Goal: Task Accomplishment & Management: Manage account settings

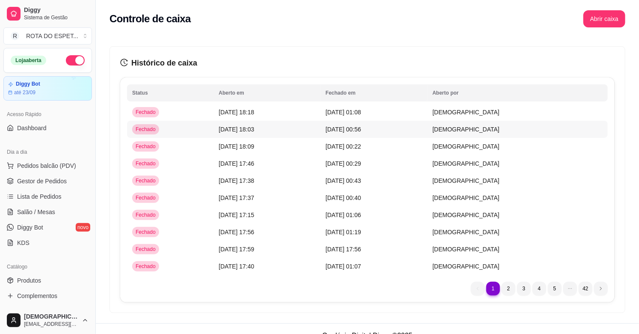
scroll to position [281, 0]
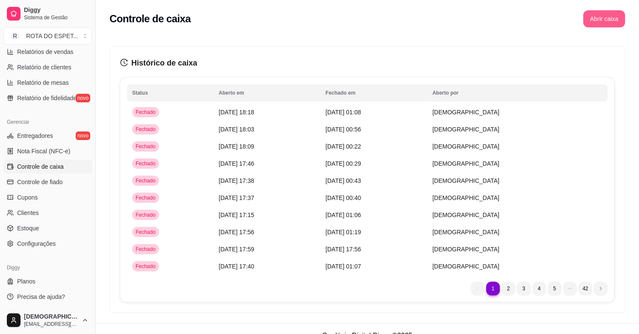
click at [600, 15] on button "Abrir caixa" at bounding box center [604, 18] width 42 height 17
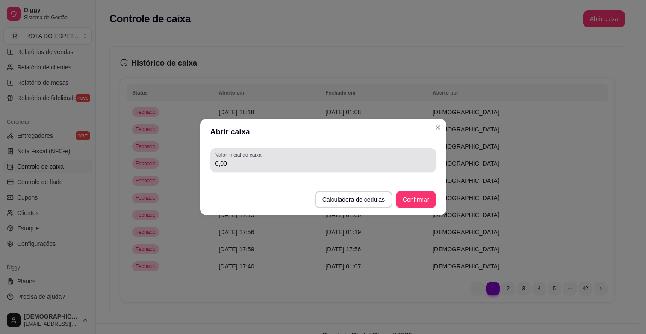
click at [230, 168] on div "Valor inicial do caixa 0,00" at bounding box center [323, 160] width 226 height 24
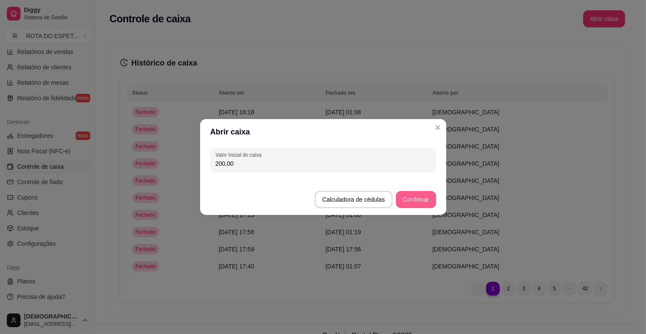
type input "200,00"
click at [419, 195] on button "Confirmar" at bounding box center [415, 199] width 39 height 17
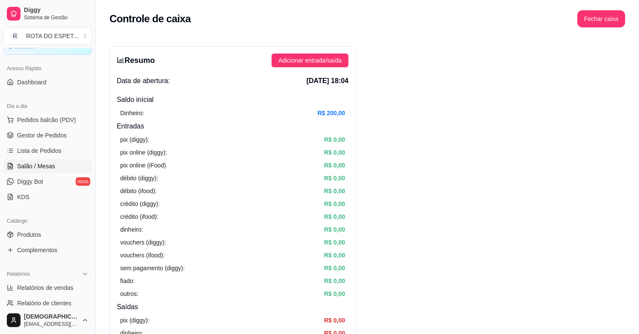
scroll to position [44, 0]
click at [36, 156] on span "Lista de Pedidos" at bounding box center [39, 152] width 44 height 9
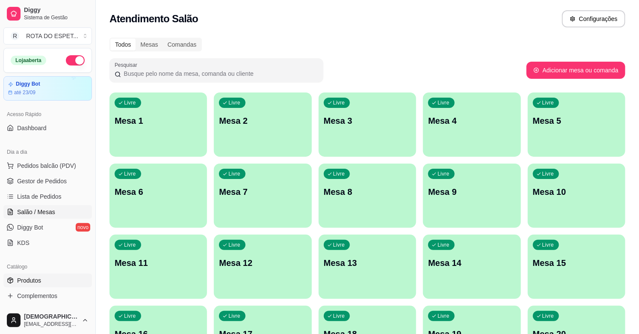
click at [38, 281] on span "Produtos" at bounding box center [29, 280] width 24 height 9
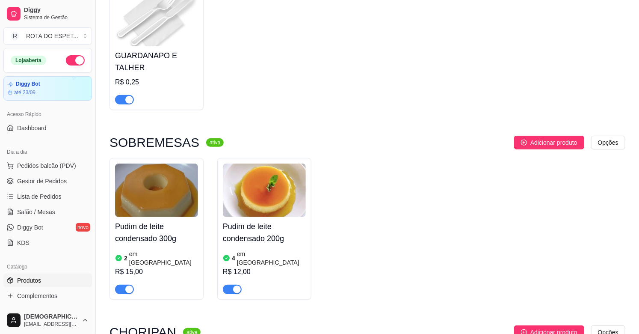
scroll to position [142, 0]
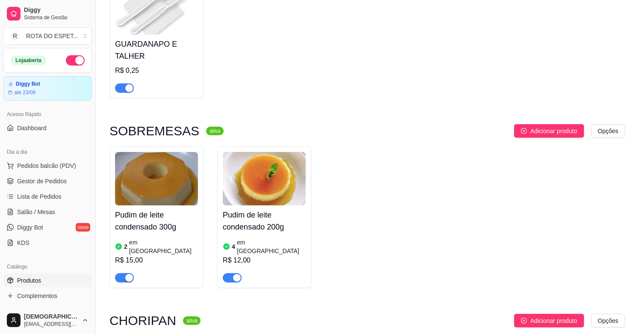
click at [126, 242] on article "2" at bounding box center [125, 246] width 3 height 9
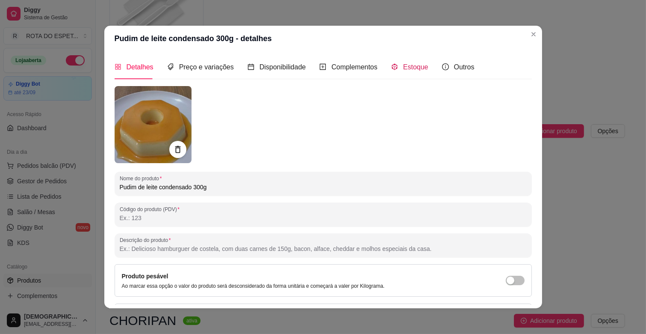
click at [403, 65] on span "Estoque" at bounding box center [415, 66] width 25 height 7
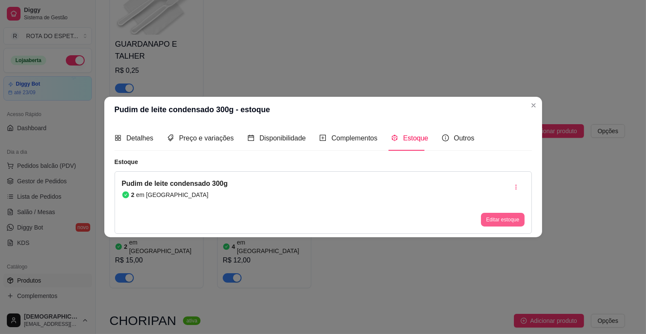
click at [491, 217] on button "Editar estoque" at bounding box center [502, 220] width 43 height 14
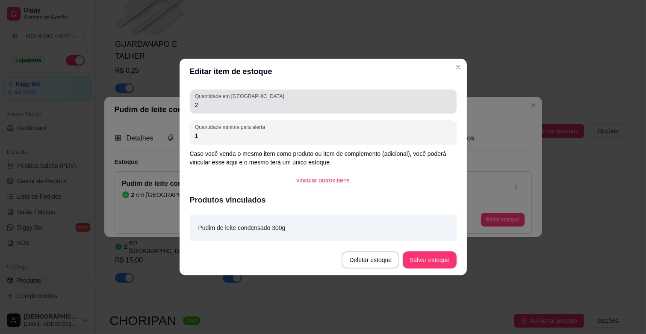
click at [207, 104] on input "2" at bounding box center [323, 105] width 257 height 9
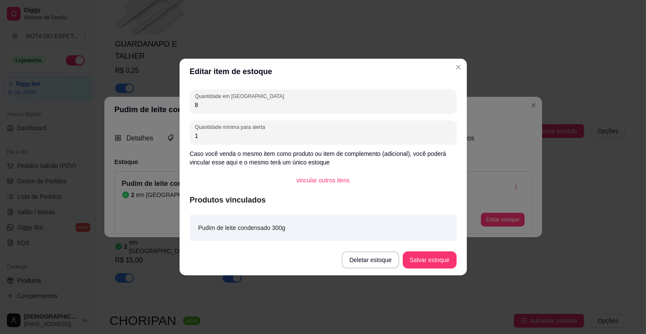
type input "8"
click at [426, 254] on button "Salvar estoque" at bounding box center [430, 259] width 52 height 17
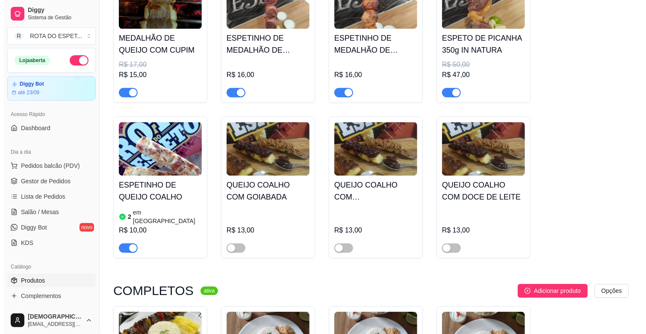
scroll to position [998, 0]
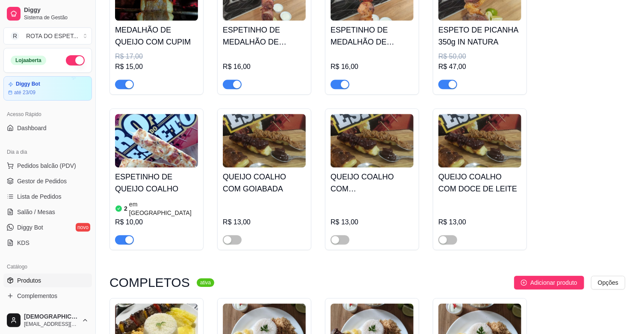
click at [458, 227] on div at bounding box center [479, 235] width 83 height 17
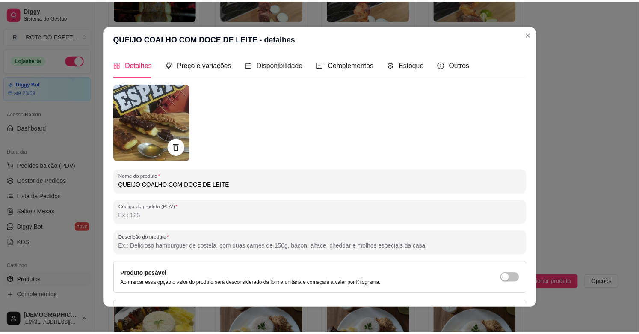
scroll to position [0, 0]
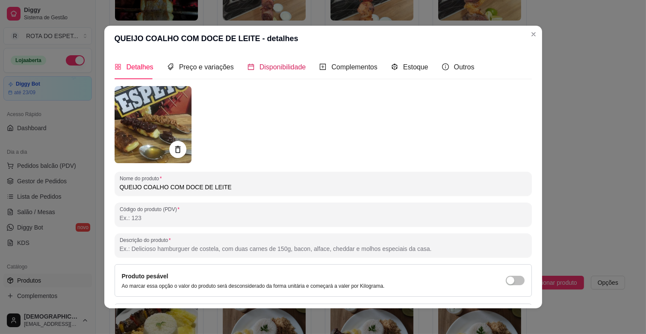
click at [293, 68] on span "Disponibilidade" at bounding box center [283, 66] width 47 height 7
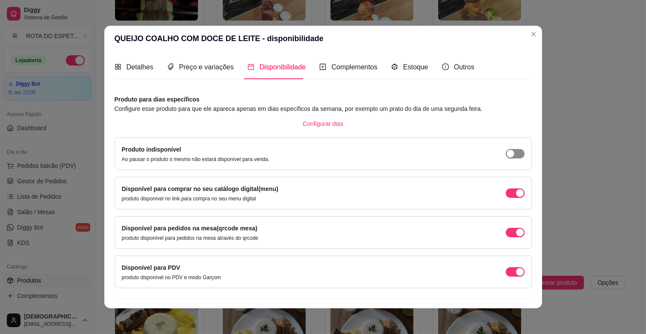
click at [507, 153] on span "button" at bounding box center [515, 153] width 19 height 9
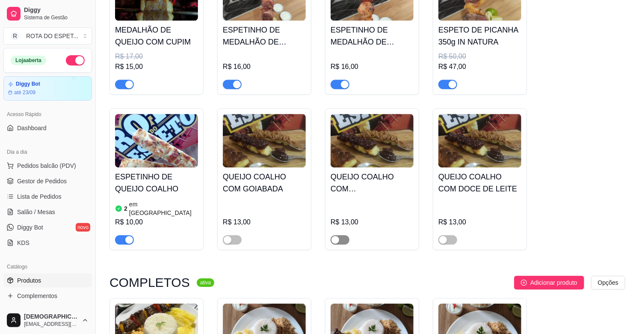
click at [342, 235] on span "button" at bounding box center [340, 239] width 19 height 9
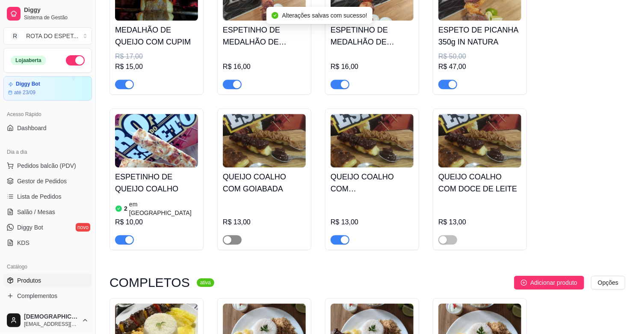
click at [232, 235] on button "button" at bounding box center [232, 239] width 19 height 9
click at [452, 235] on span "button" at bounding box center [447, 239] width 19 height 9
click at [225, 235] on span "button" at bounding box center [232, 239] width 19 height 9
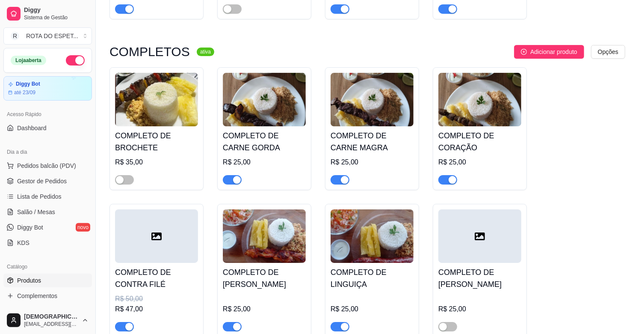
scroll to position [1283, 0]
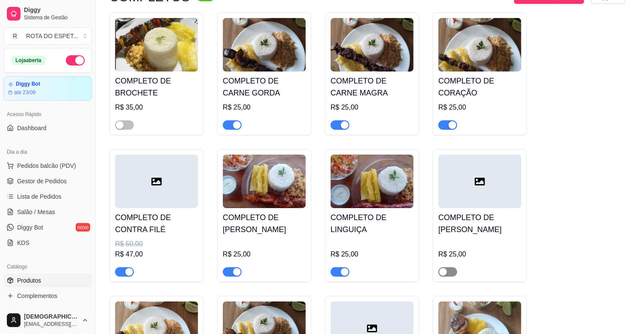
click at [451, 267] on span "button" at bounding box center [447, 271] width 19 height 9
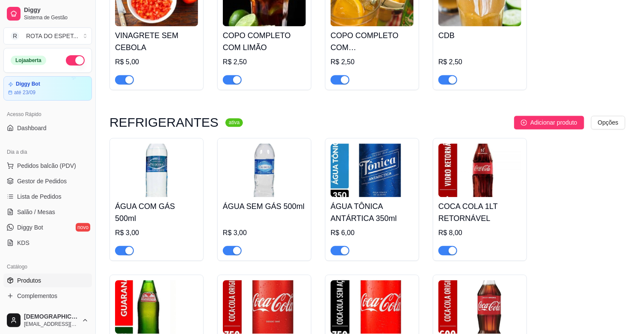
scroll to position [1891, 0]
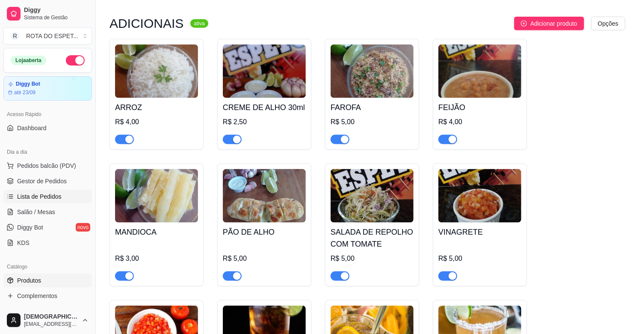
click at [45, 199] on span "Lista de Pedidos" at bounding box center [39, 196] width 44 height 9
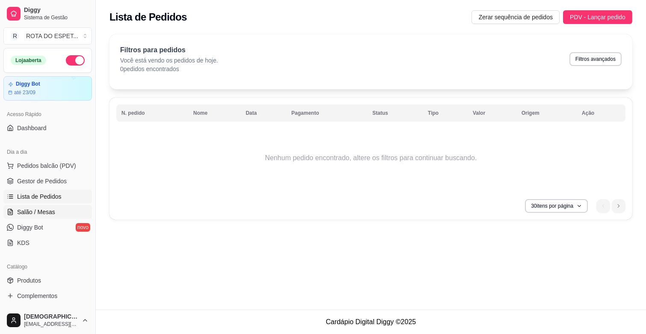
click at [52, 211] on span "Salão / Mesas" at bounding box center [36, 211] width 38 height 9
